Goal: Obtain resource: Download file/media

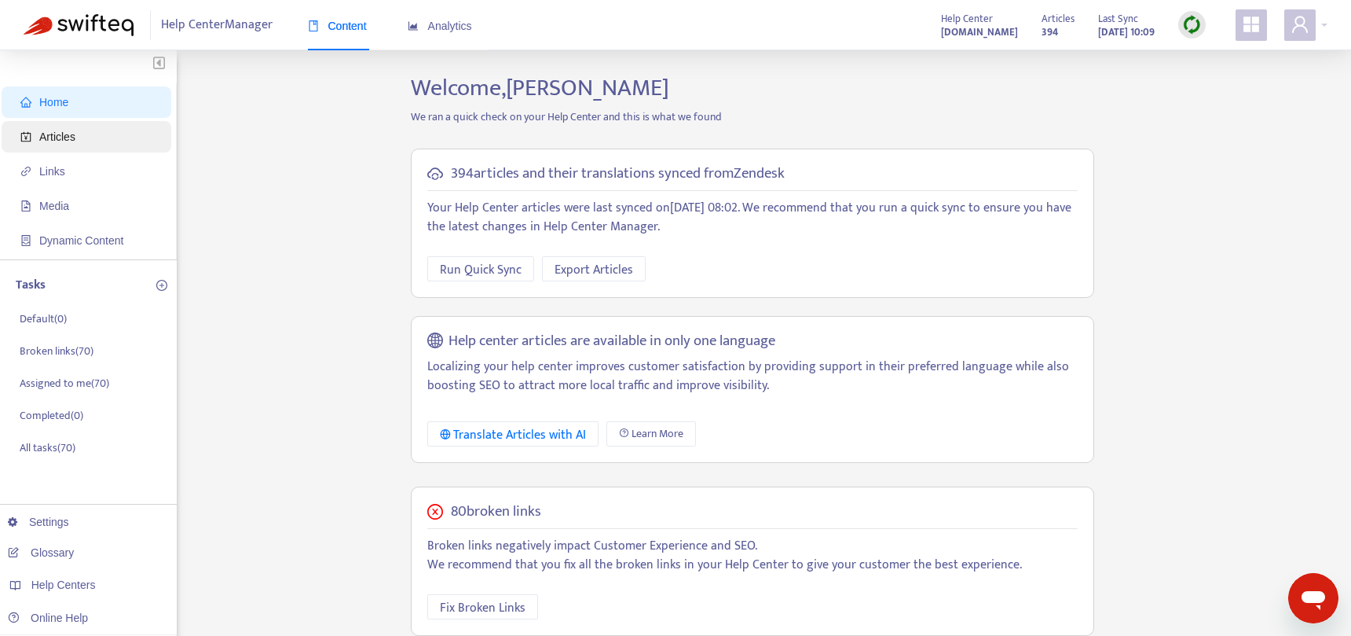
click at [82, 127] on span "Articles" at bounding box center [89, 136] width 138 height 31
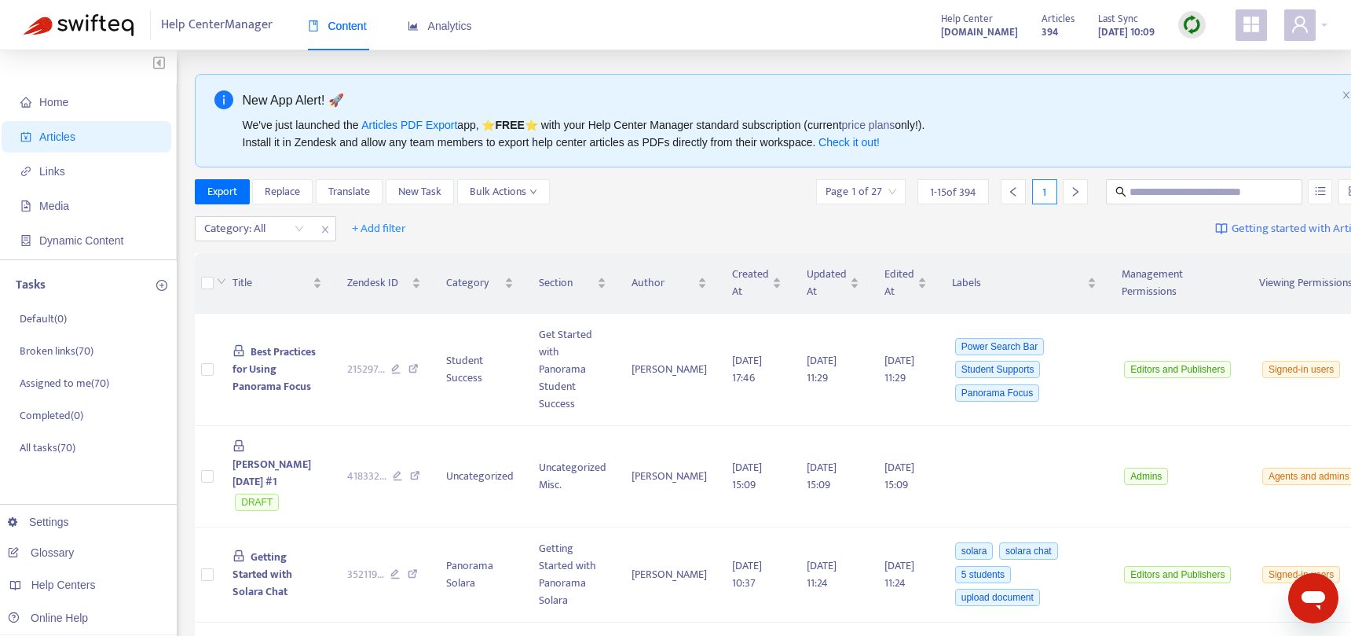
click at [1152, 217] on div "Category: All + Add filter Getting started with Articles" at bounding box center [783, 229] width 1177 height 37
click at [1130, 185] on input "text" at bounding box center [1205, 191] width 151 height 17
paste input "**********"
type input "**********"
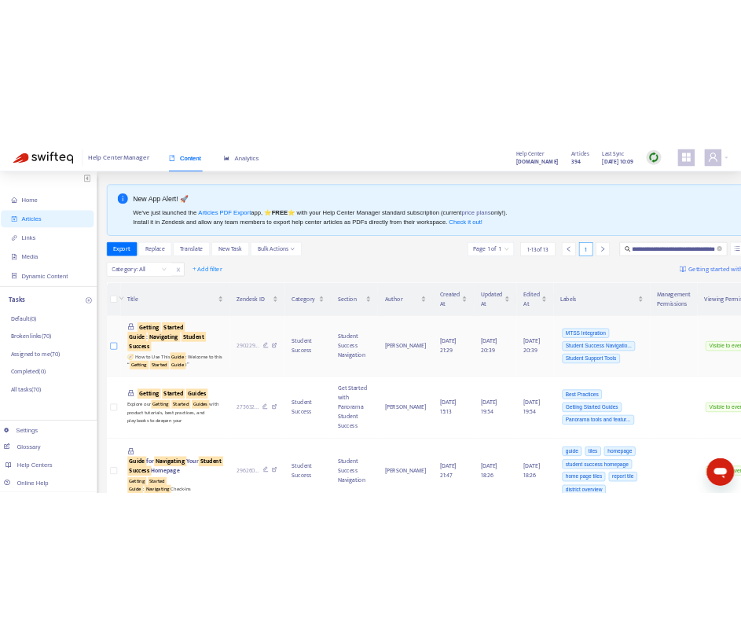
scroll to position [0, 0]
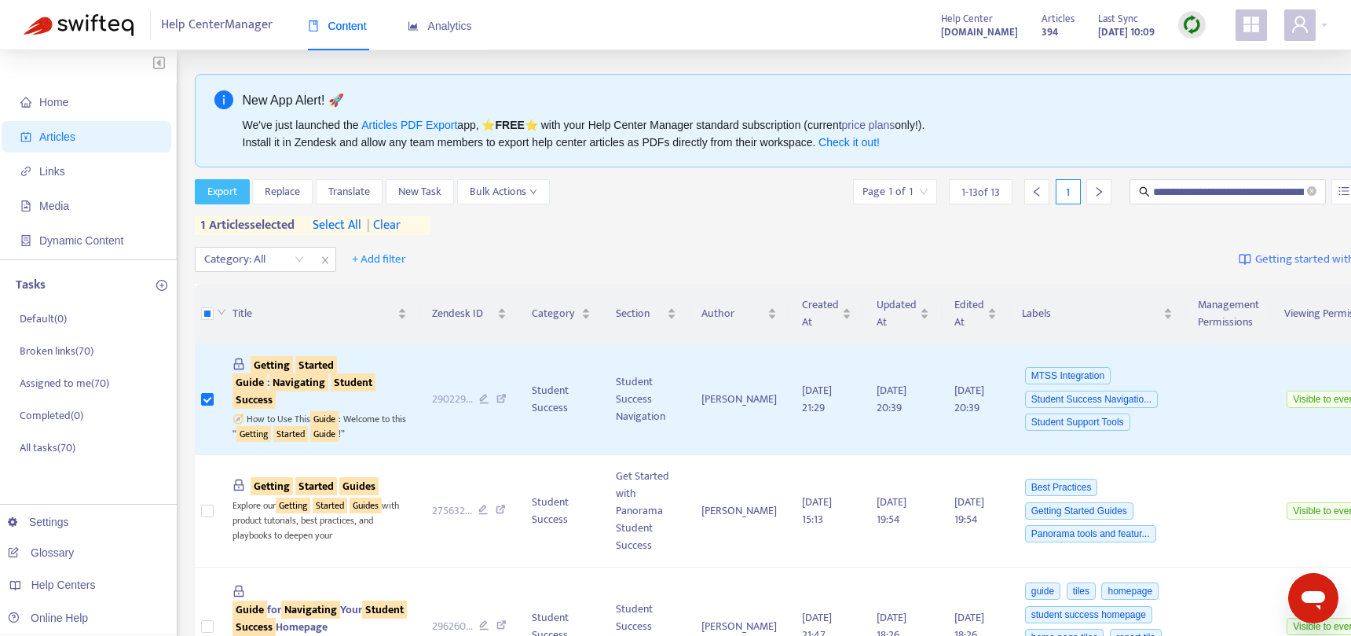
click at [227, 198] on span "Export" at bounding box center [222, 191] width 30 height 17
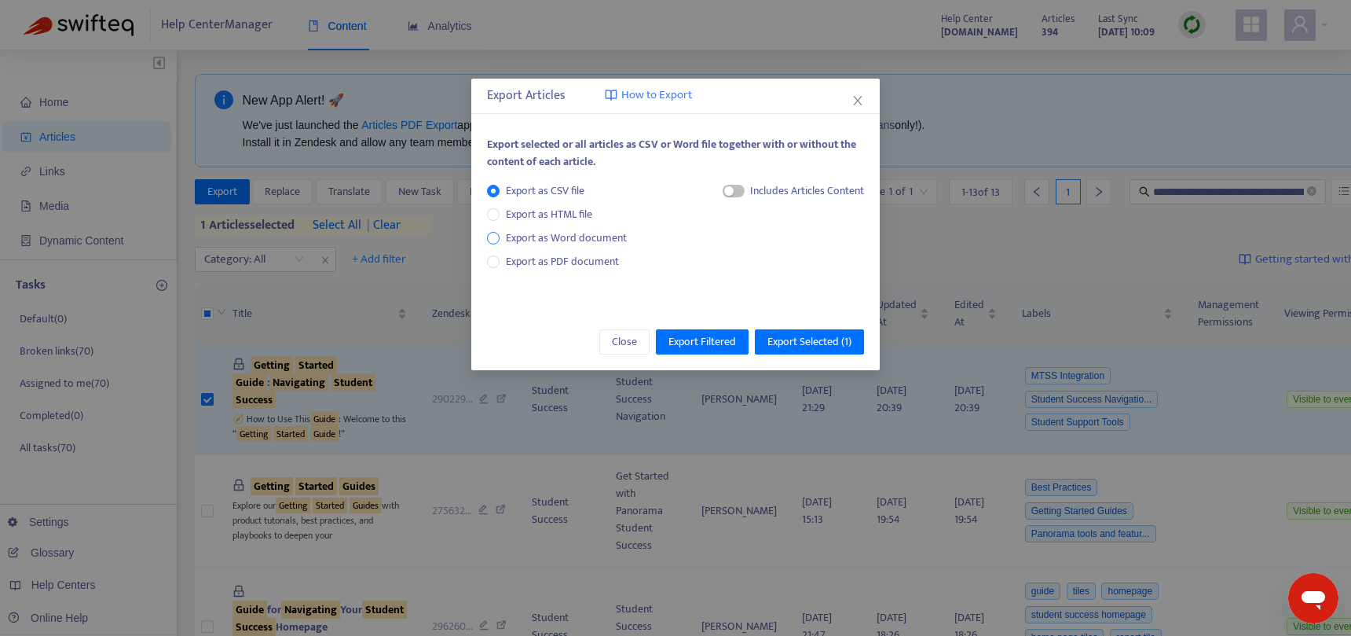
click at [585, 240] on span "Export as Word document" at bounding box center [567, 237] width 134 height 17
click at [585, 260] on span "Export as PDF document" at bounding box center [562, 261] width 113 height 18
click at [808, 339] on span "Export Selected ( 1 )" at bounding box center [810, 341] width 84 height 17
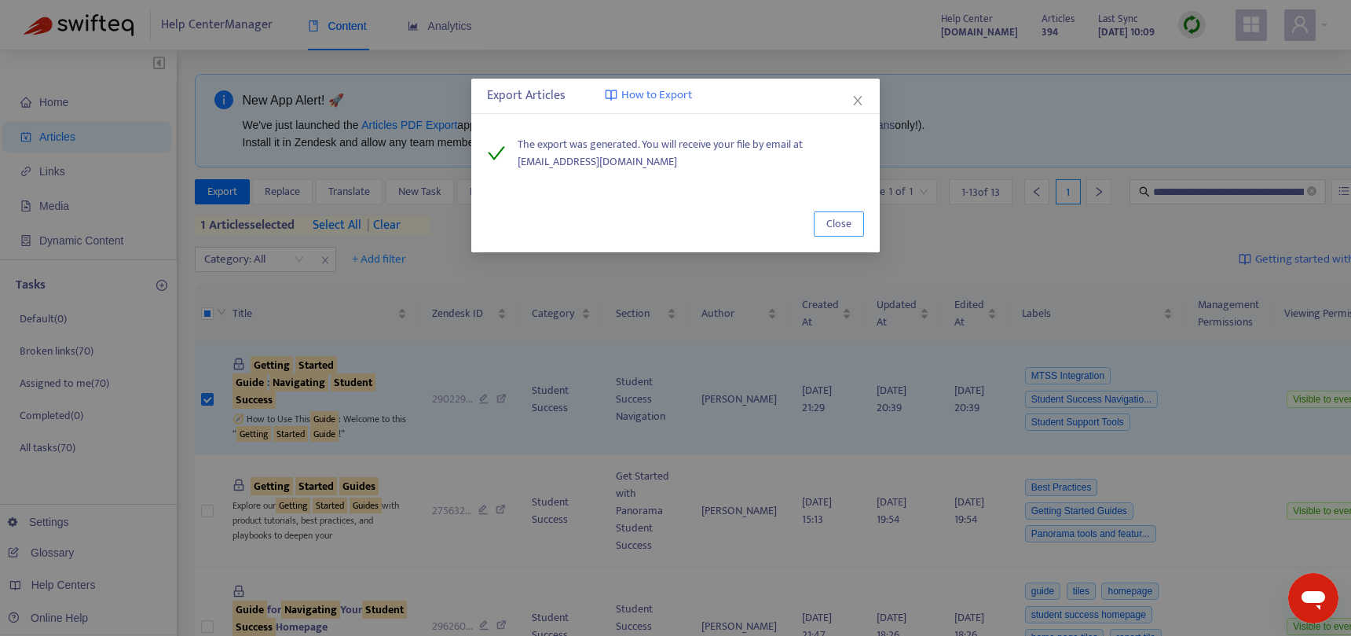
click at [850, 224] on span "Close" at bounding box center [839, 223] width 25 height 17
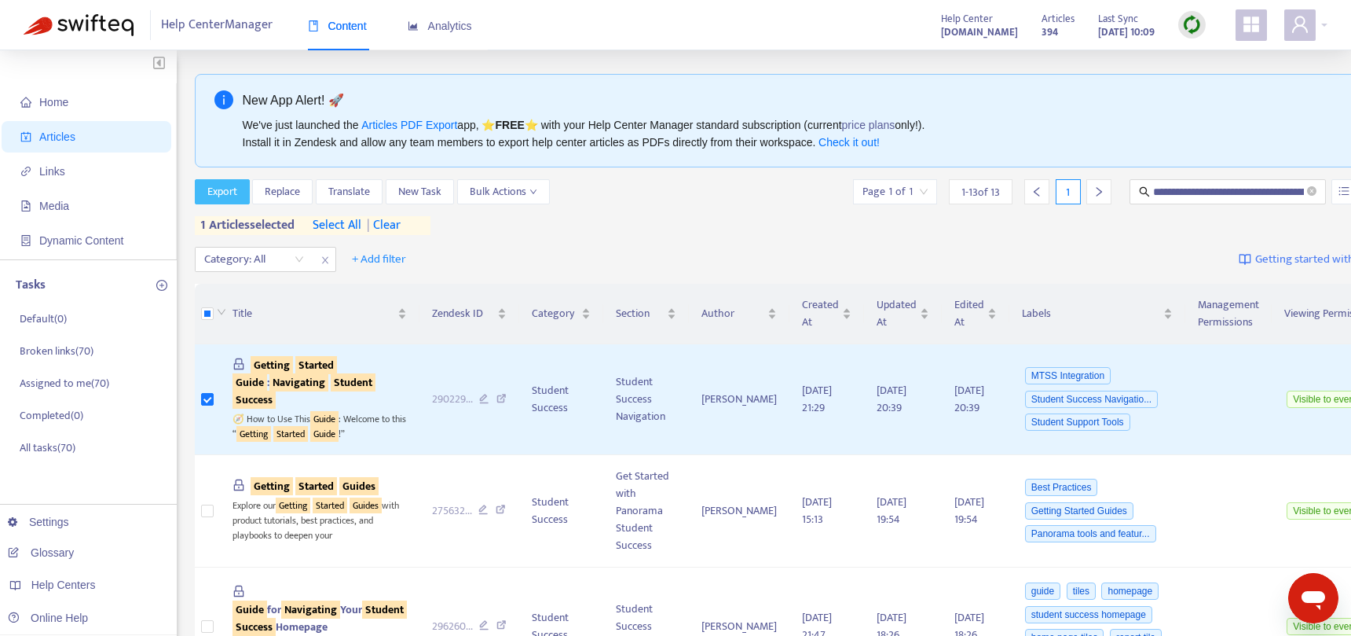
click at [233, 188] on span "Export" at bounding box center [222, 191] width 30 height 17
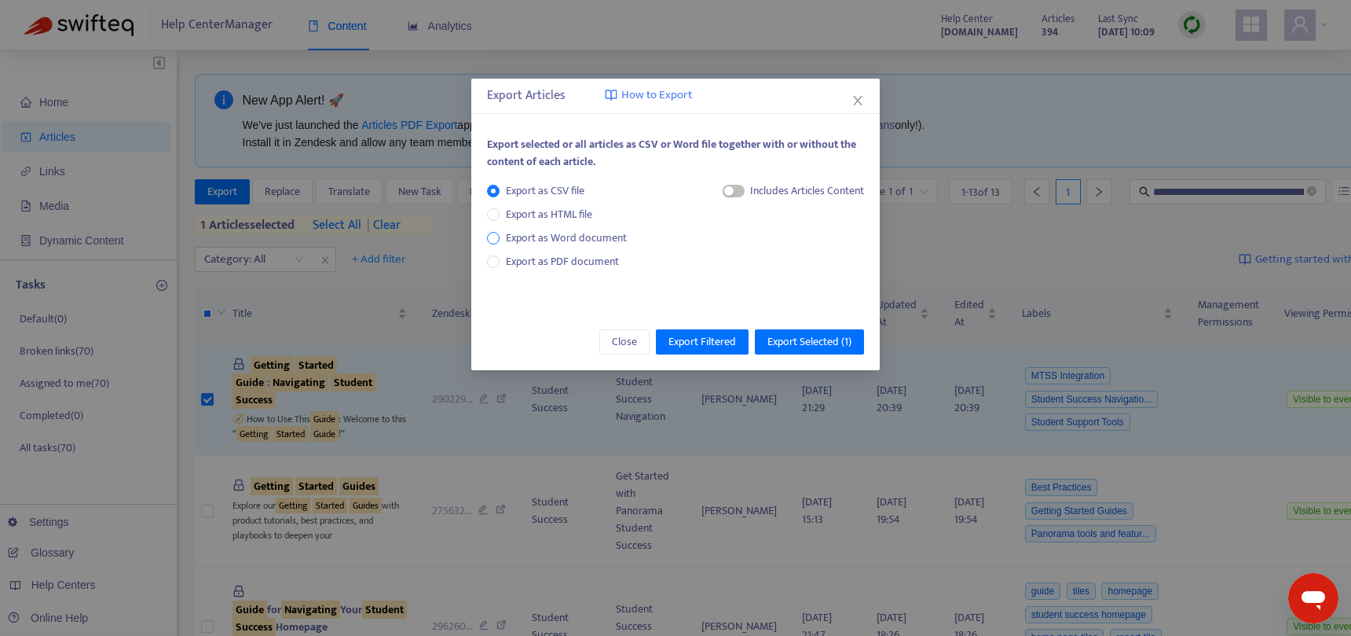
click at [529, 242] on span "Export as Word document" at bounding box center [567, 237] width 134 height 17
click at [782, 342] on span "Export Selected ( 1 )" at bounding box center [810, 341] width 84 height 17
